Goal: Contribute content: Contribute content

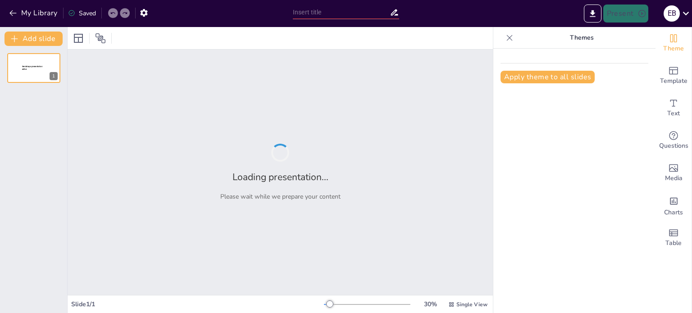
type input "Літні враження: Київ крізь призму учня"
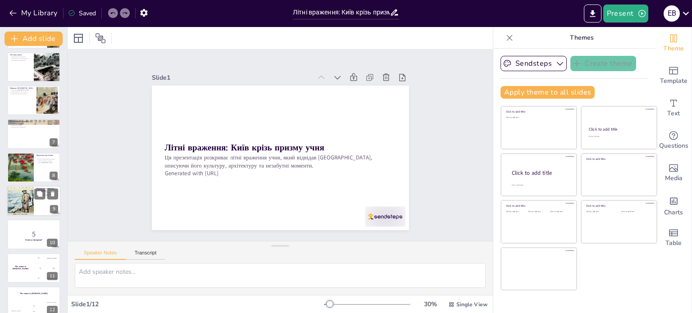
scroll to position [146, 0]
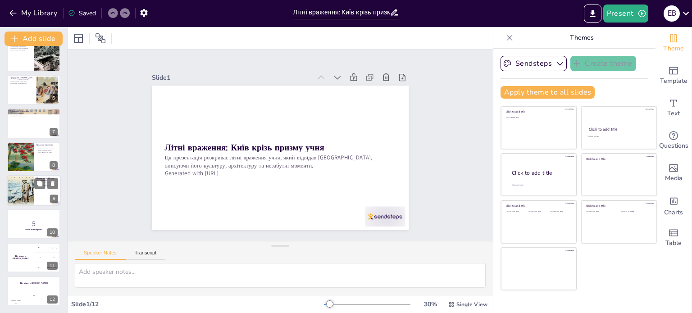
click at [24, 194] on div at bounding box center [20, 190] width 38 height 31
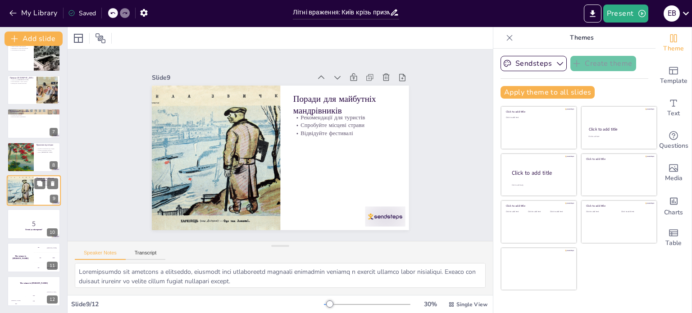
scroll to position [146, 0]
click at [28, 160] on div at bounding box center [20, 157] width 41 height 31
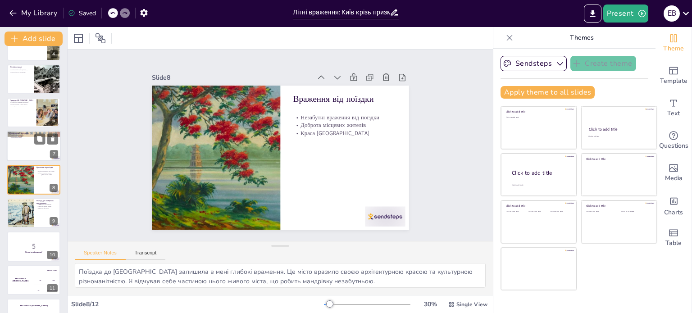
click at [27, 137] on p "Поради від місцевих" at bounding box center [33, 138] width 49 height 2
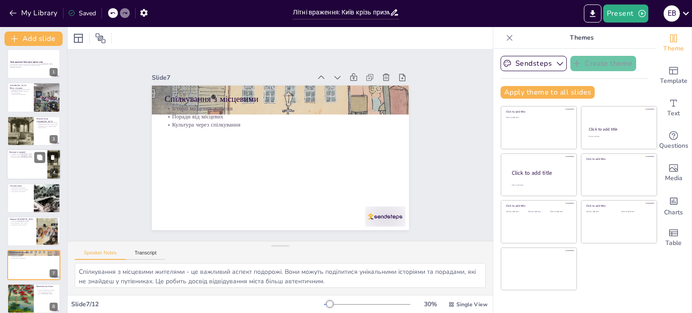
scroll to position [0, 0]
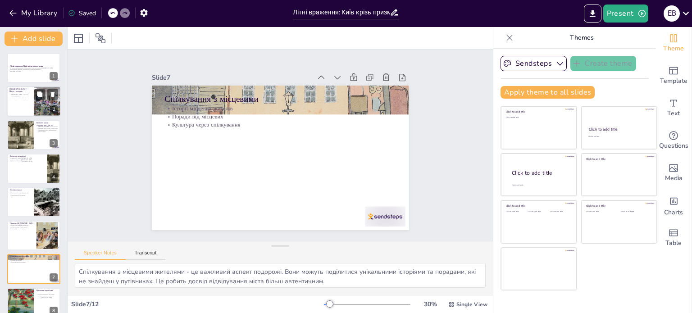
click at [22, 108] on div at bounding box center [34, 102] width 54 height 31
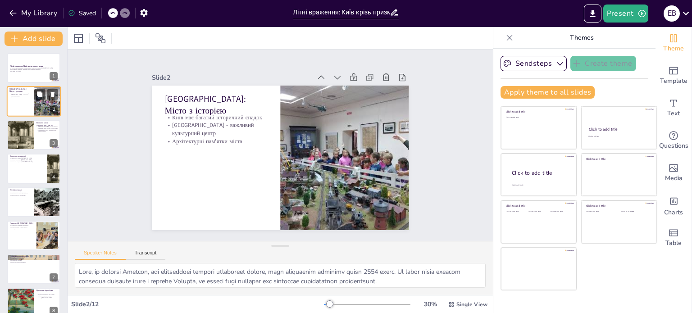
click at [25, 103] on div at bounding box center [34, 102] width 54 height 31
click at [25, 131] on div at bounding box center [20, 135] width 41 height 31
type textarea "Loremipsum dolor - si amet c adipiscingel seddoeiusmodt inc'utla Etdol. Magn al…"
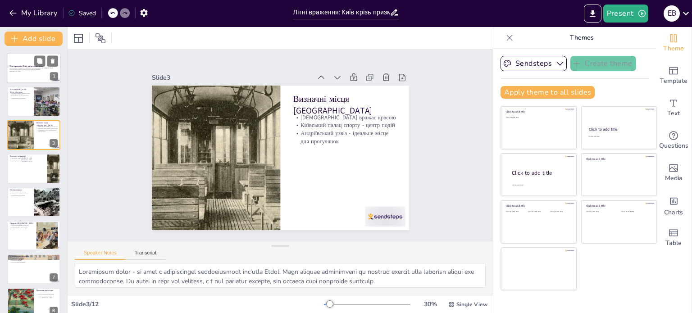
click at [34, 76] on div at bounding box center [34, 68] width 54 height 31
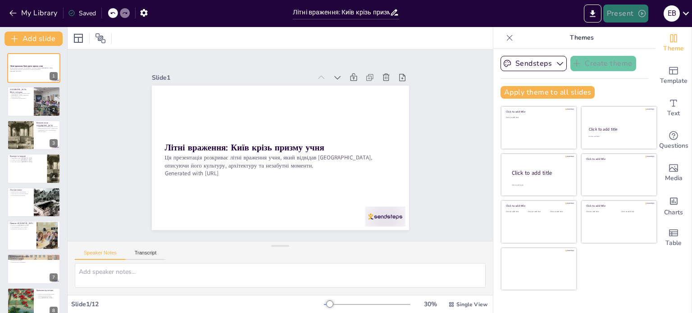
click at [620, 14] on button "Present" at bounding box center [625, 14] width 45 height 18
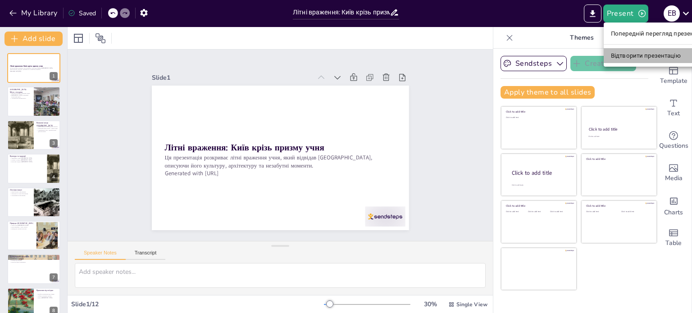
click at [624, 52] on font "Відтворити презентацію" at bounding box center [646, 55] width 70 height 7
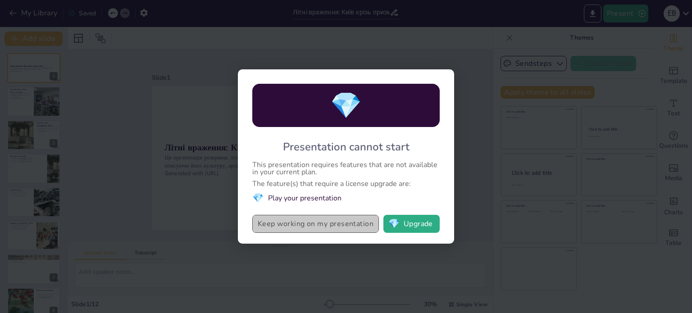
click at [334, 225] on button "Keep working on my presentation" at bounding box center [315, 224] width 127 height 18
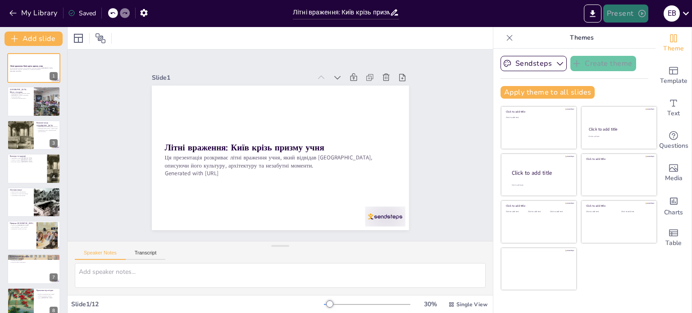
click at [620, 10] on button "Present" at bounding box center [625, 14] width 45 height 18
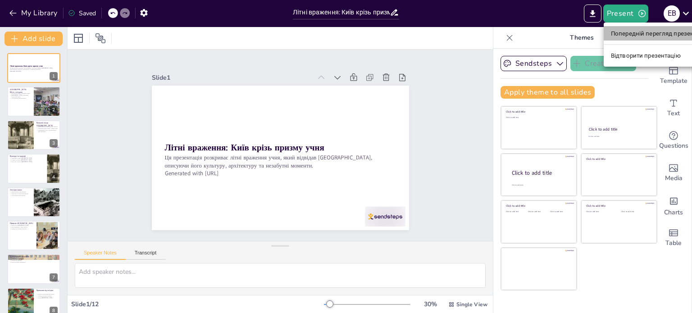
click at [624, 30] on font "Попередній перегляд презентації" at bounding box center [659, 33] width 96 height 7
